Goal: Find specific page/section: Find specific page/section

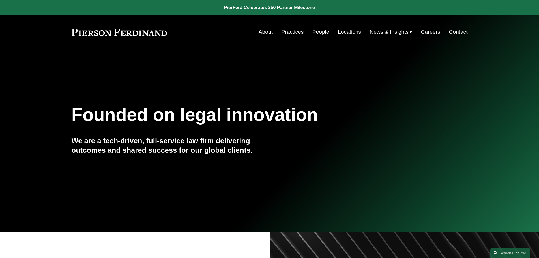
click at [321, 33] on link "People" at bounding box center [320, 32] width 17 height 11
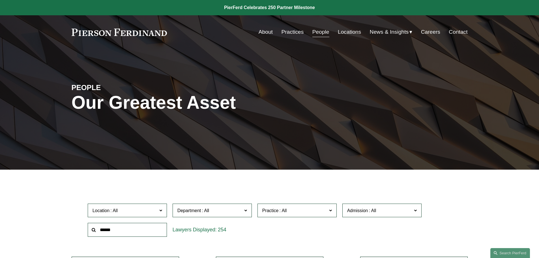
click at [146, 224] on input "text" at bounding box center [127, 230] width 79 height 14
type input "*******"
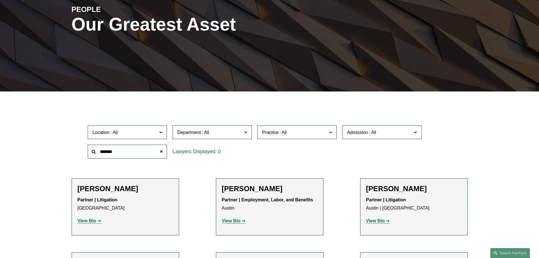
scroll to position [85, 0]
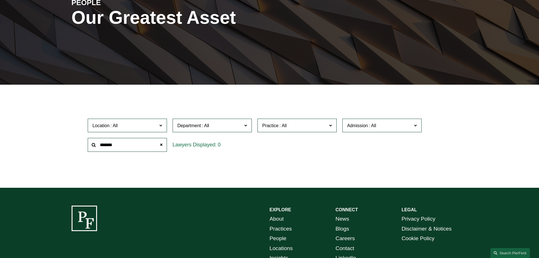
drag, startPoint x: 118, startPoint y: 146, endPoint x: 86, endPoint y: 134, distance: 34.6
click at [86, 134] on div "Location All Atlanta Austin Boston Charlotte Chicago Cincinnati Cleveland Colum…" at bounding box center [269, 135] width 369 height 39
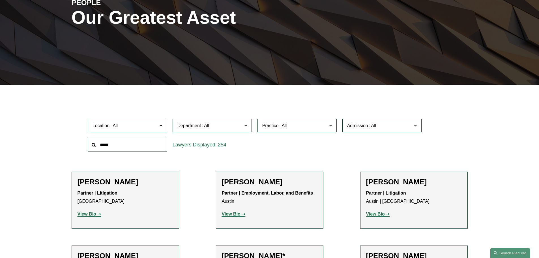
type input "*****"
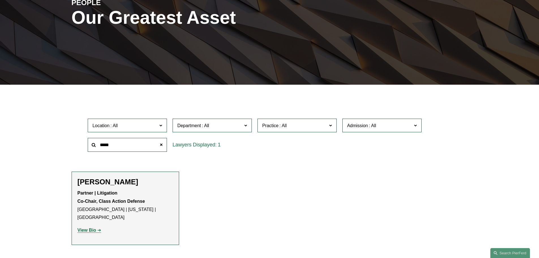
click at [97, 227] on link "View Bio" at bounding box center [89, 229] width 24 height 5
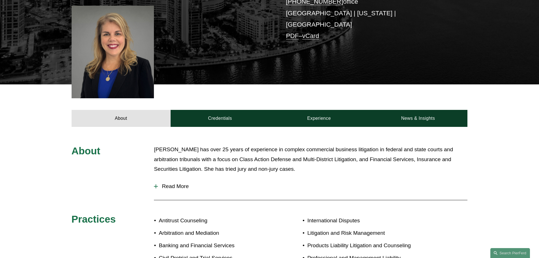
scroll to position [170, 0]
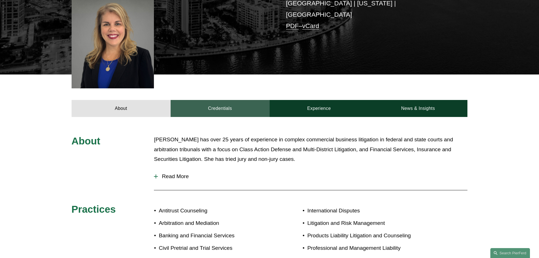
click at [229, 102] on link "Credentials" at bounding box center [220, 108] width 99 height 17
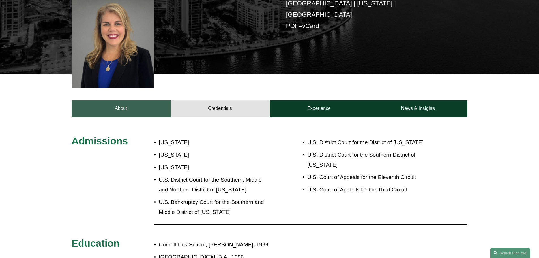
click at [125, 100] on link "About" at bounding box center [121, 108] width 99 height 17
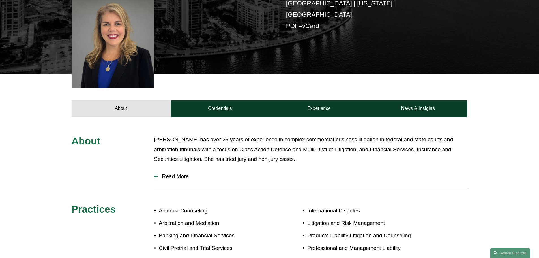
click at [156, 174] on div at bounding box center [156, 176] width 1 height 4
